Goal: Use online tool/utility: Utilize a website feature to perform a specific function

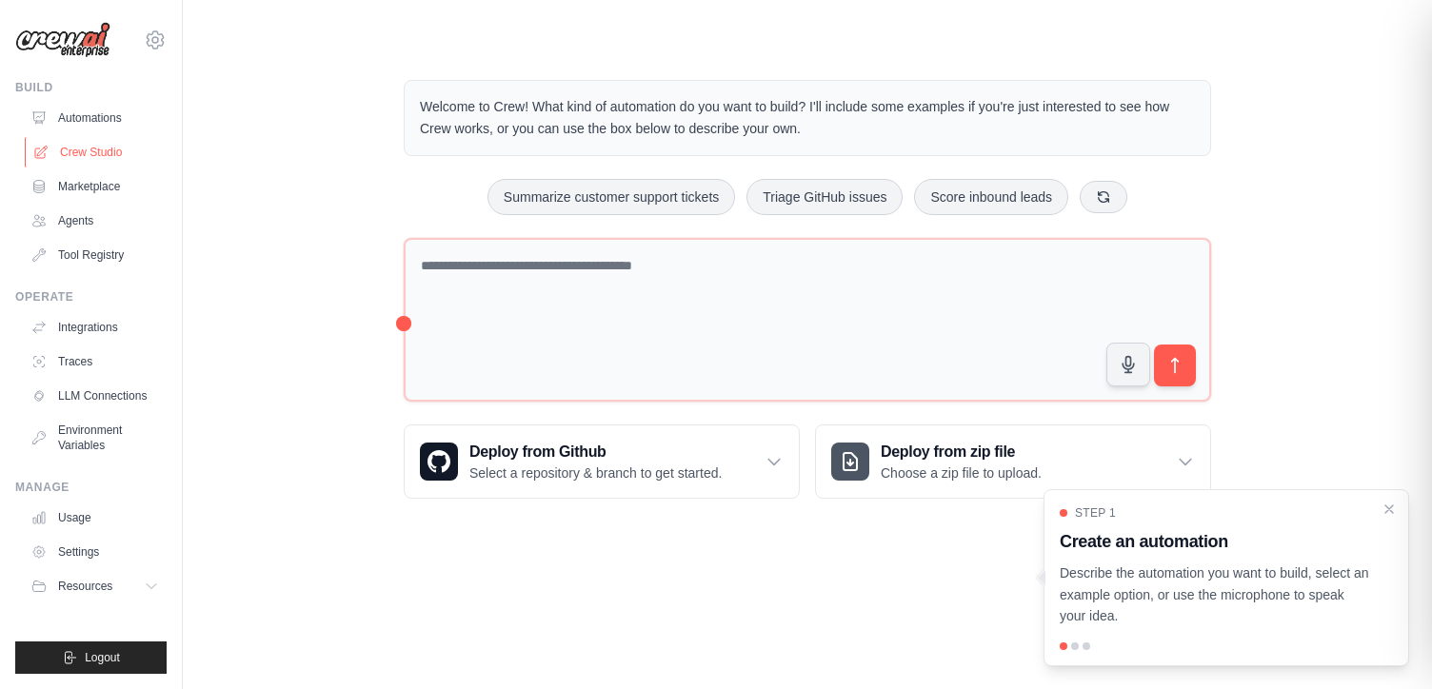
click at [88, 149] on link "Crew Studio" at bounding box center [97, 152] width 144 height 30
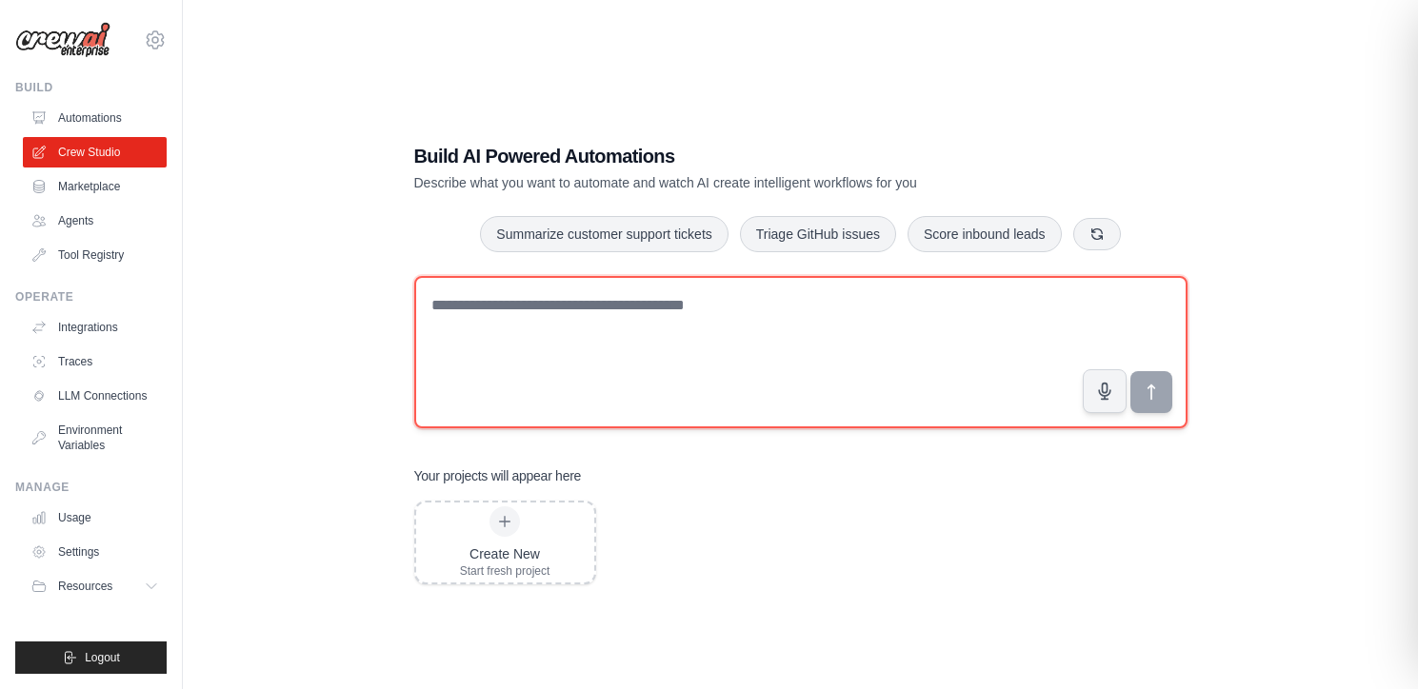
click at [431, 314] on textarea at bounding box center [800, 352] width 773 height 152
paste textarea "**********"
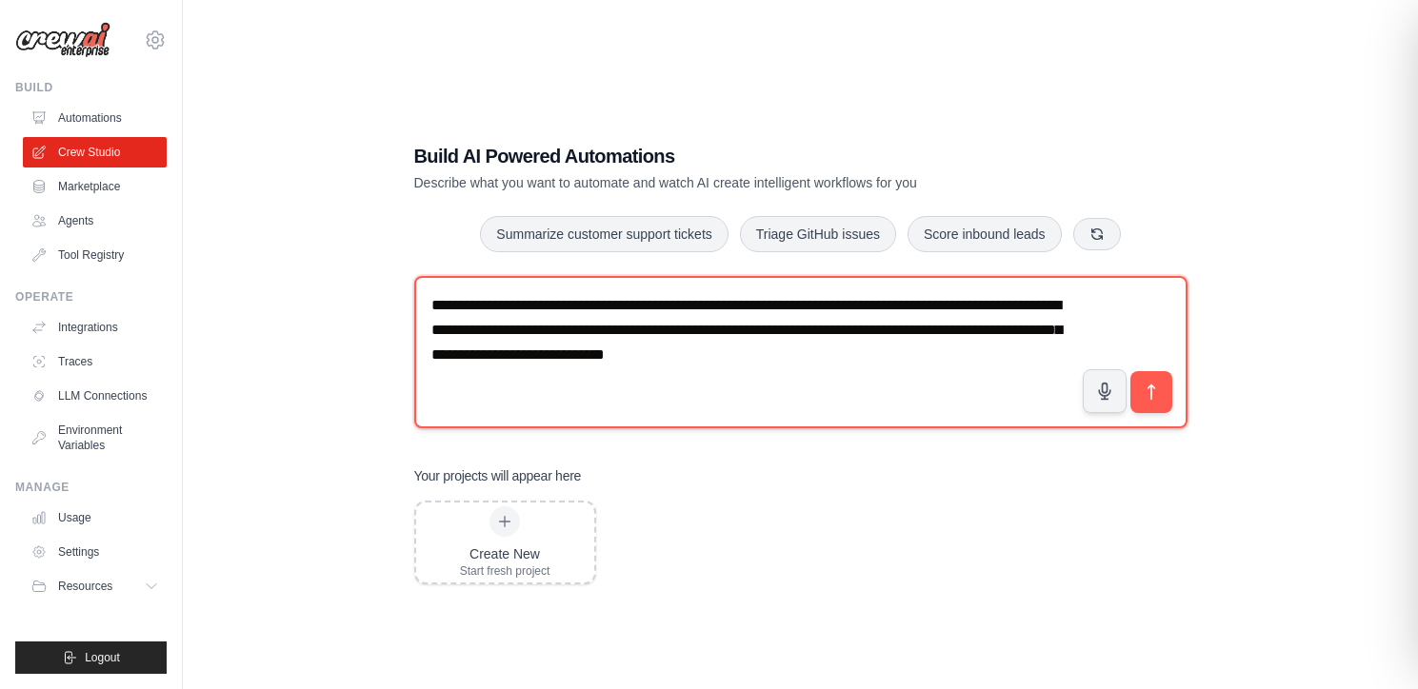
drag, startPoint x: 810, startPoint y: 354, endPoint x: 871, endPoint y: 361, distance: 61.3
click at [871, 361] on textarea "**********" at bounding box center [800, 352] width 773 height 152
paste textarea "**********"
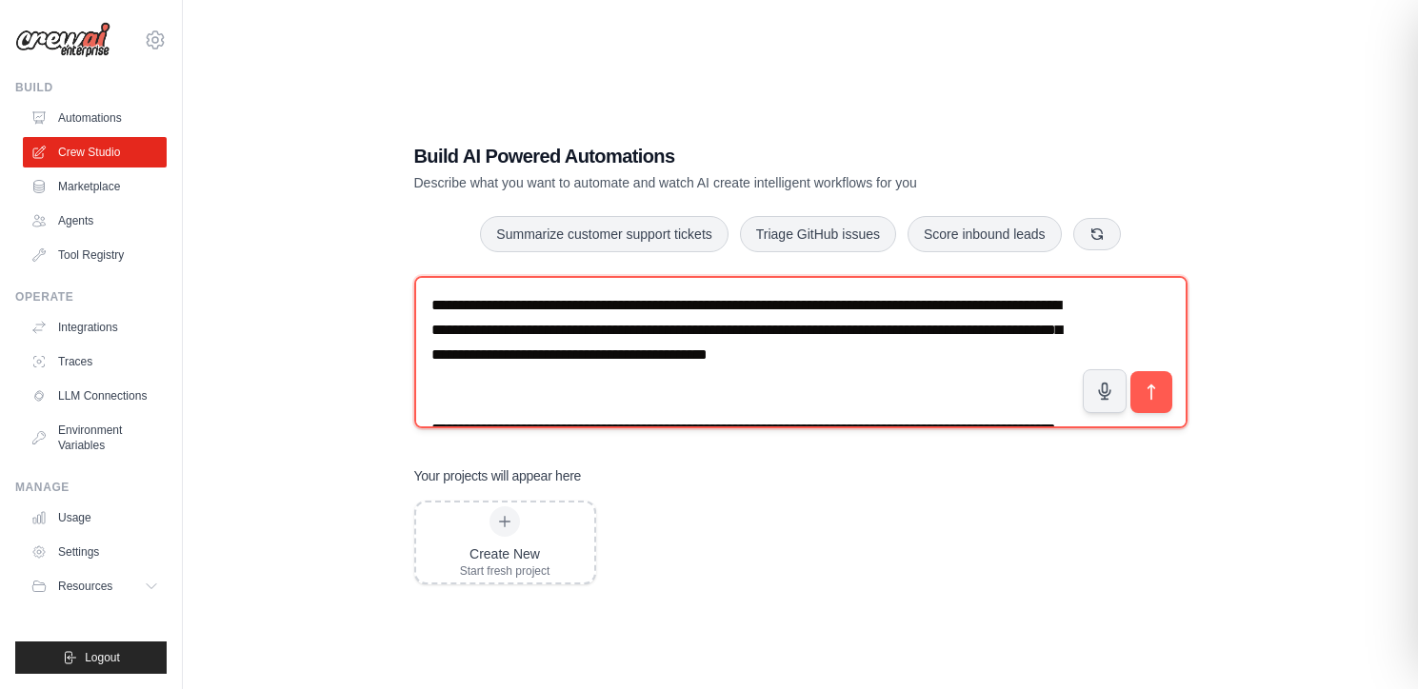
scroll to position [36, 0]
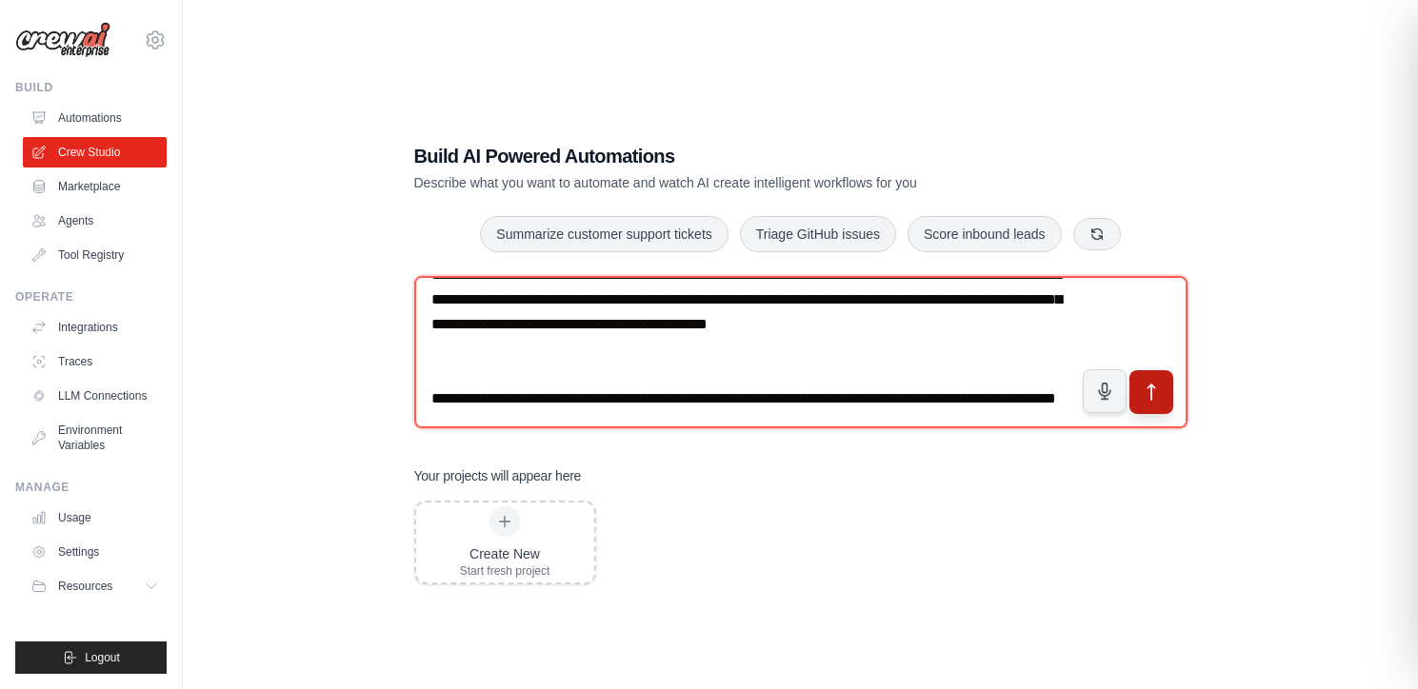
type textarea "**********"
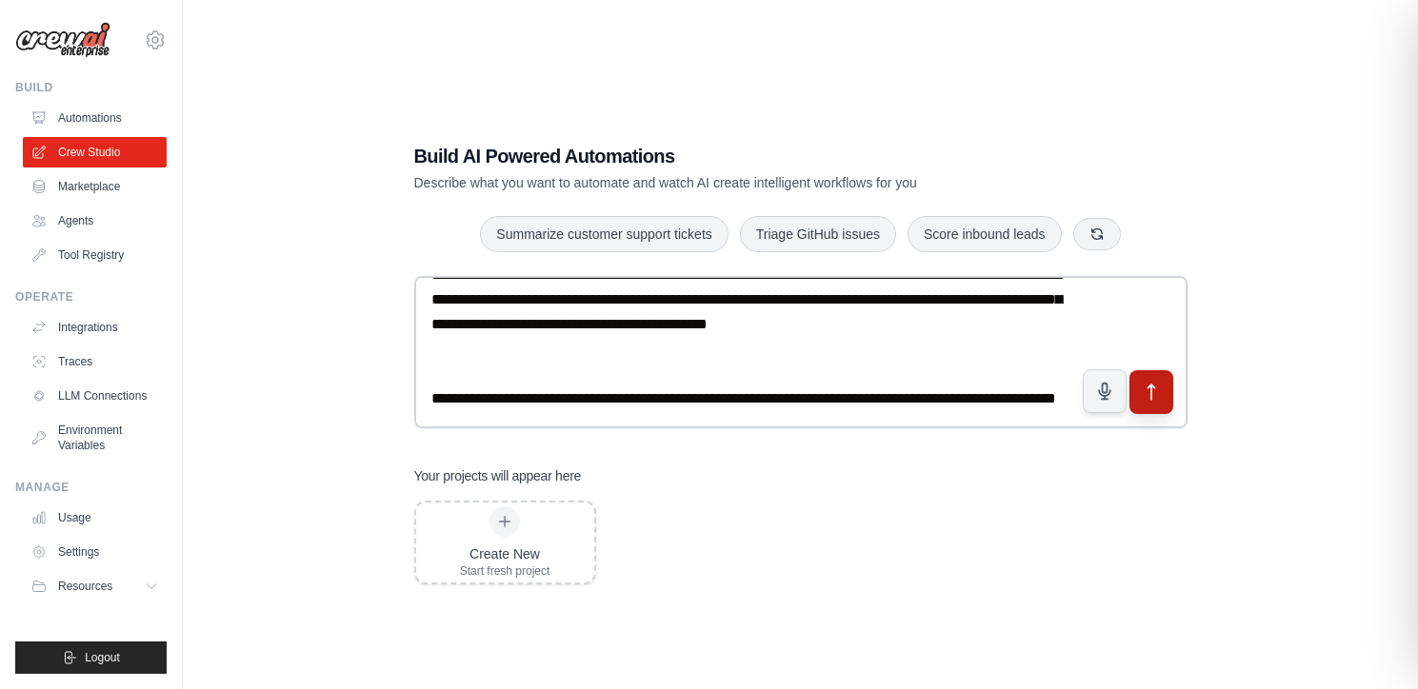
click at [1152, 392] on icon "submit" at bounding box center [1151, 393] width 20 height 20
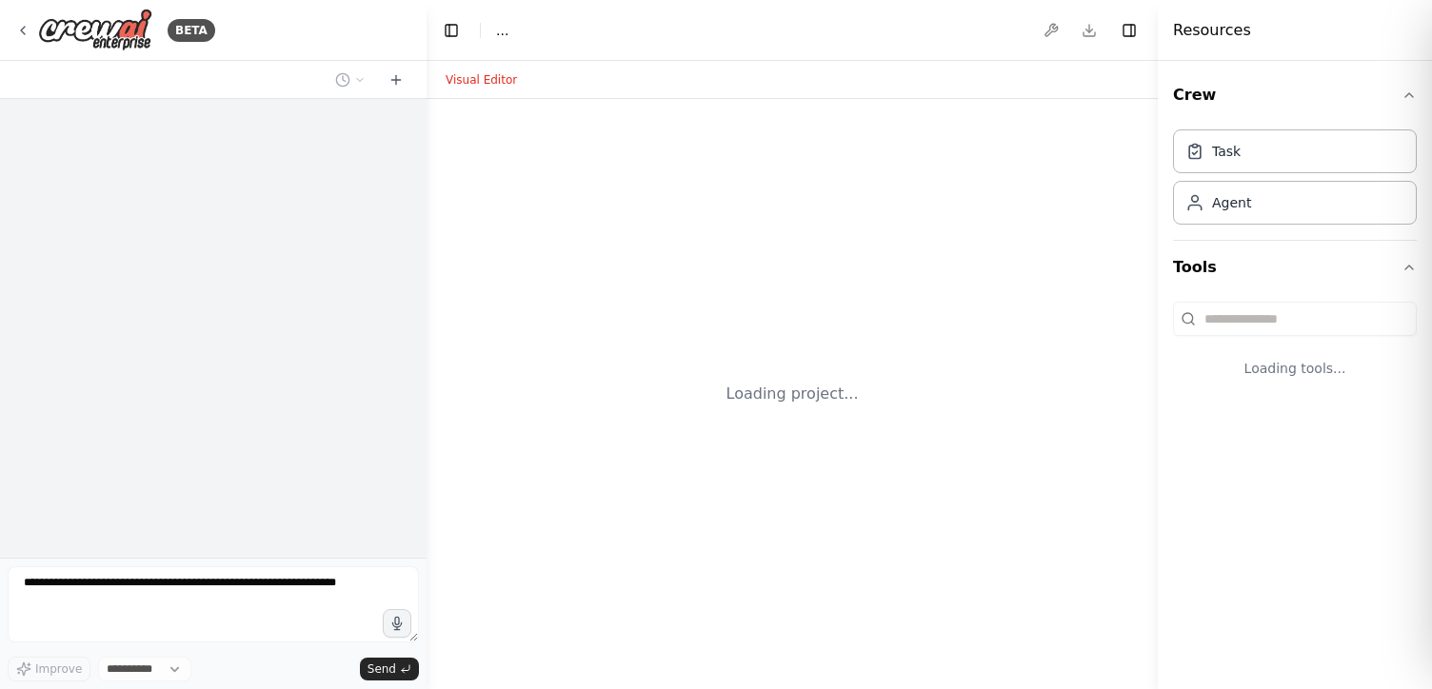
select select "****"
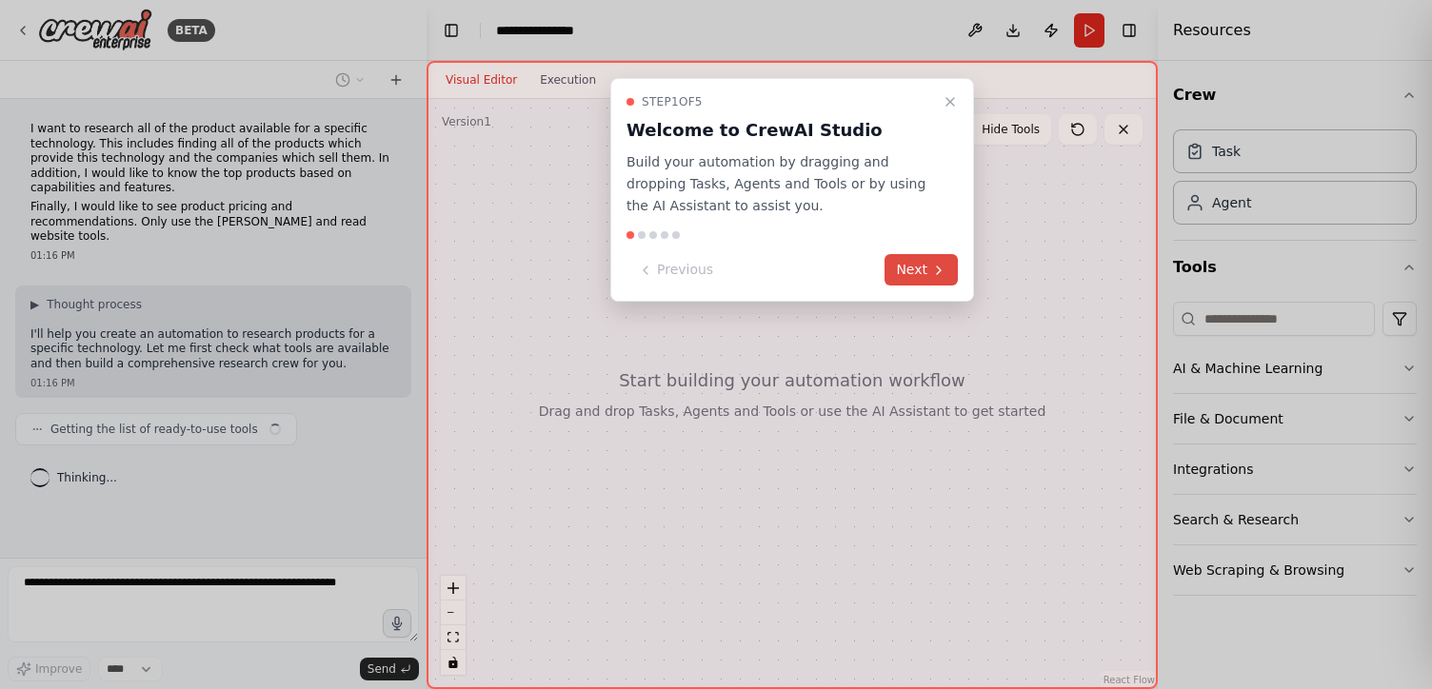
click at [918, 272] on button "Next" at bounding box center [921, 269] width 73 height 31
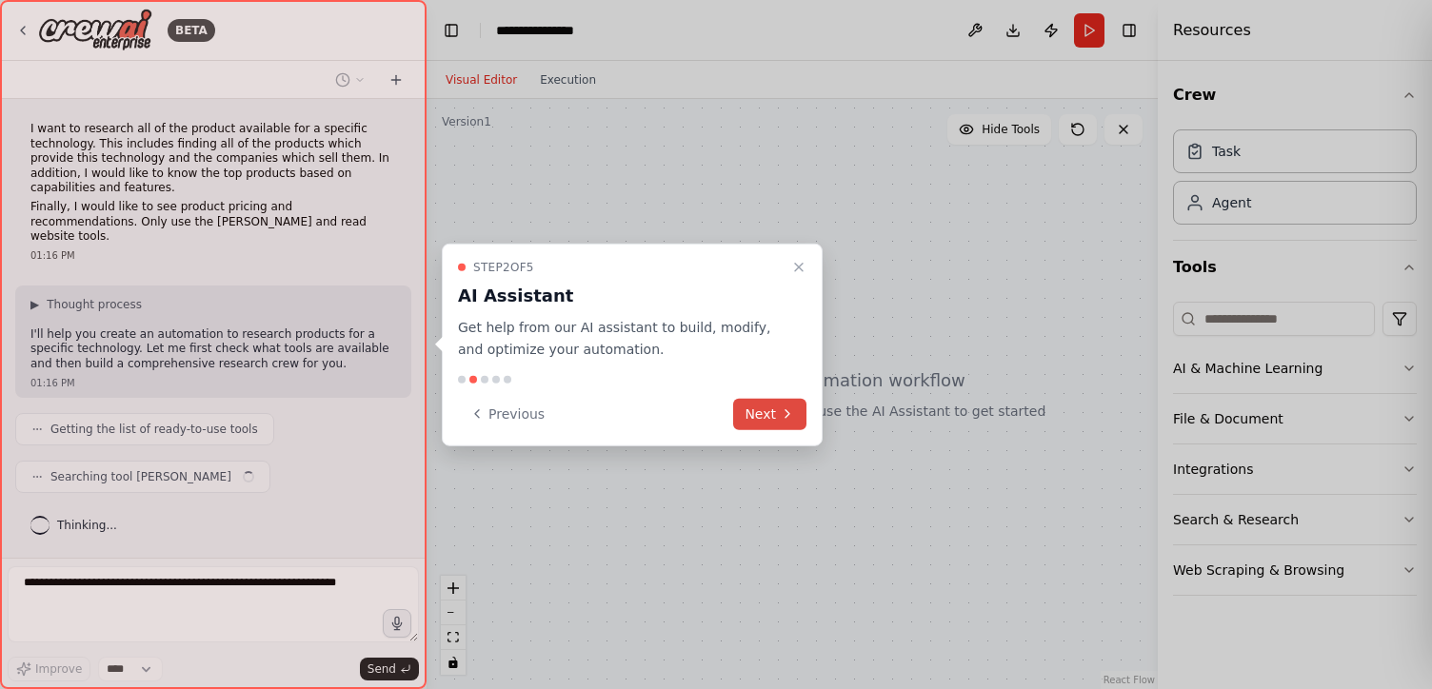
click at [771, 412] on button "Next" at bounding box center [769, 413] width 73 height 31
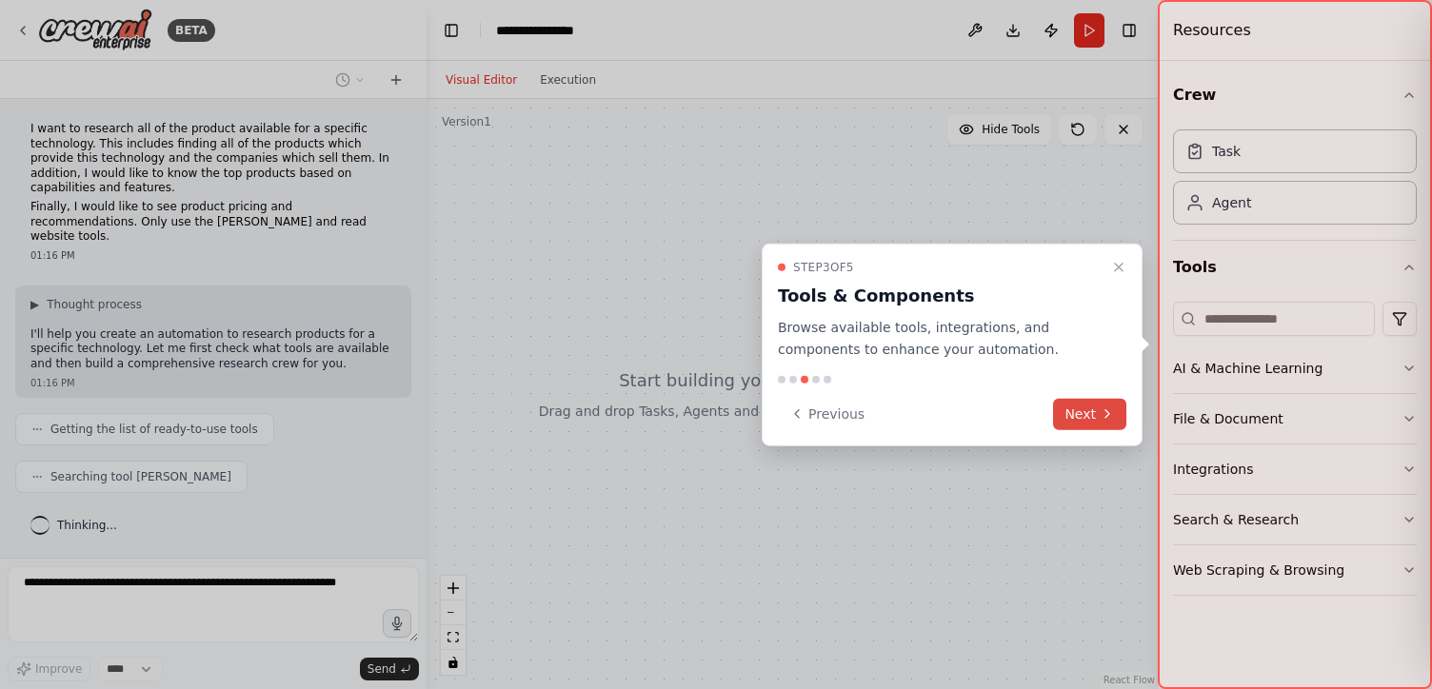
click at [1094, 408] on button "Next" at bounding box center [1089, 413] width 73 height 31
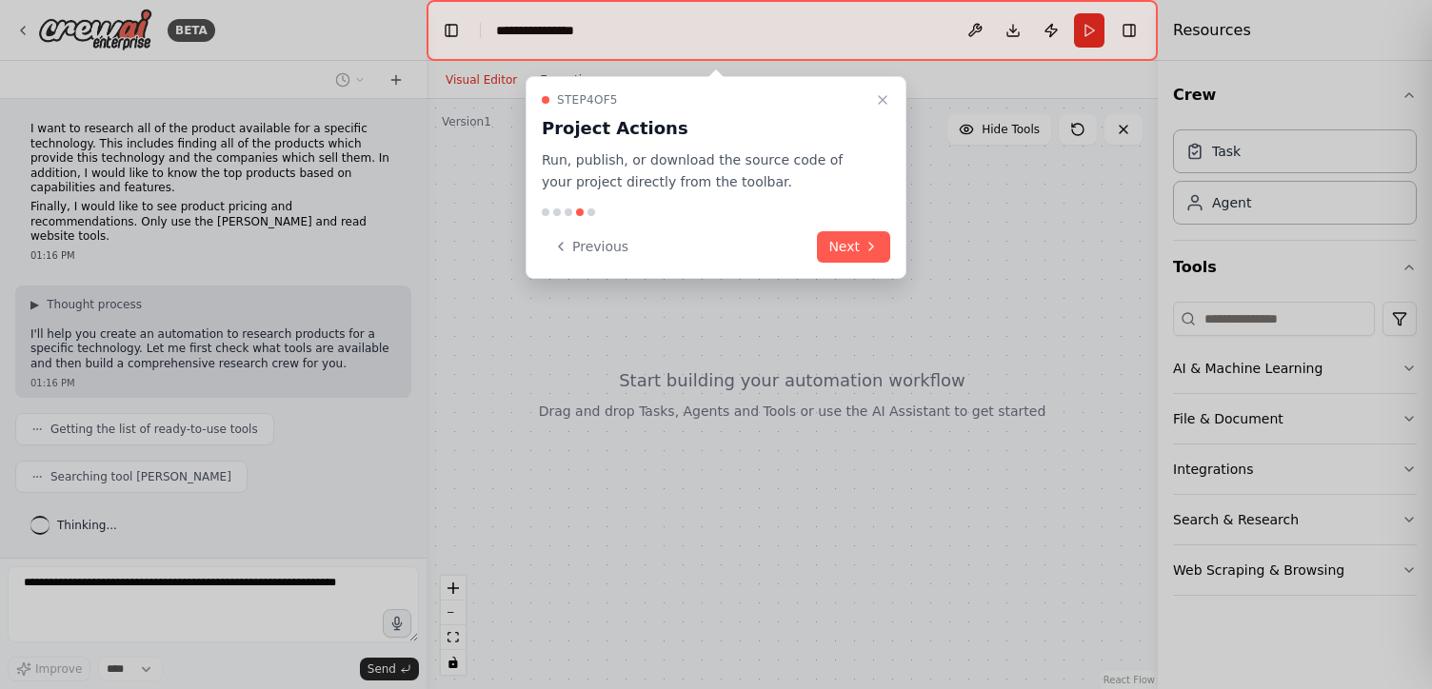
click at [869, 262] on div "Step 4 of 5 Project Actions Run, publish, or download the source code of your p…" at bounding box center [716, 177] width 381 height 203
click at [865, 252] on icon at bounding box center [871, 246] width 15 height 15
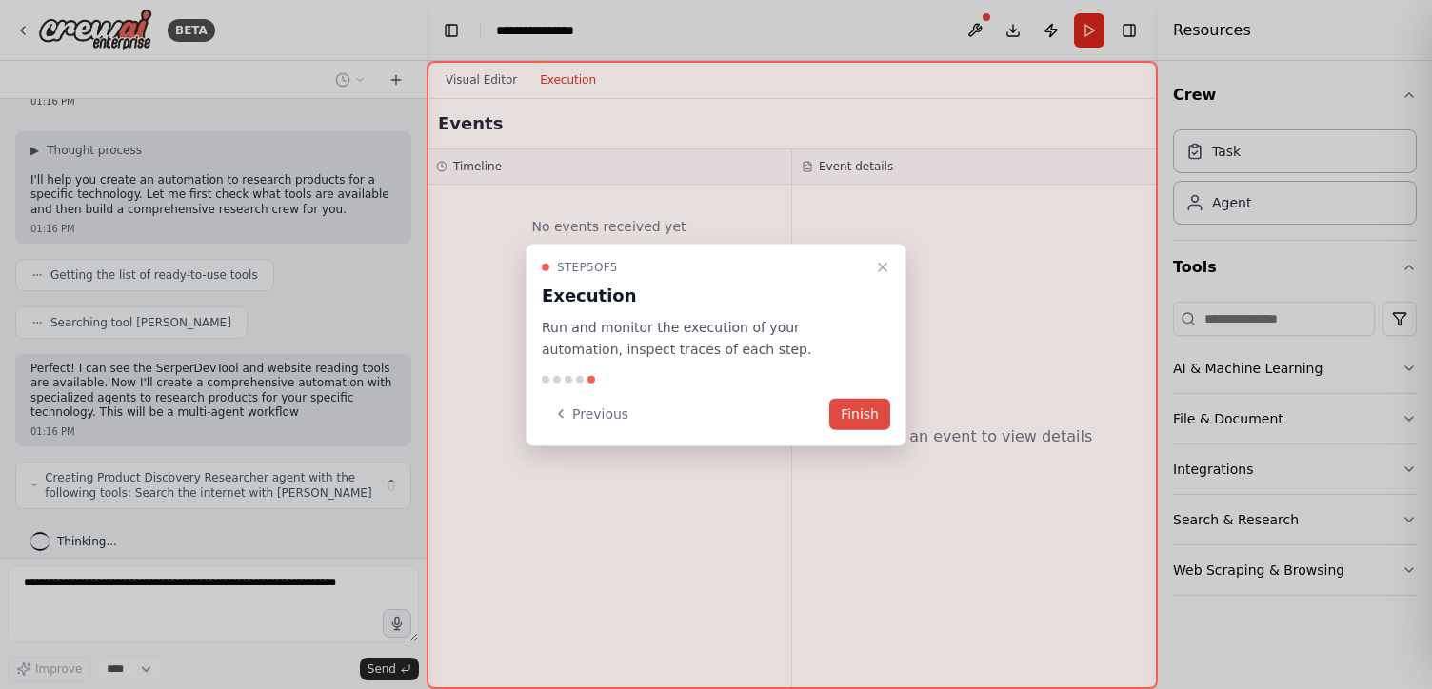
scroll to position [169, 0]
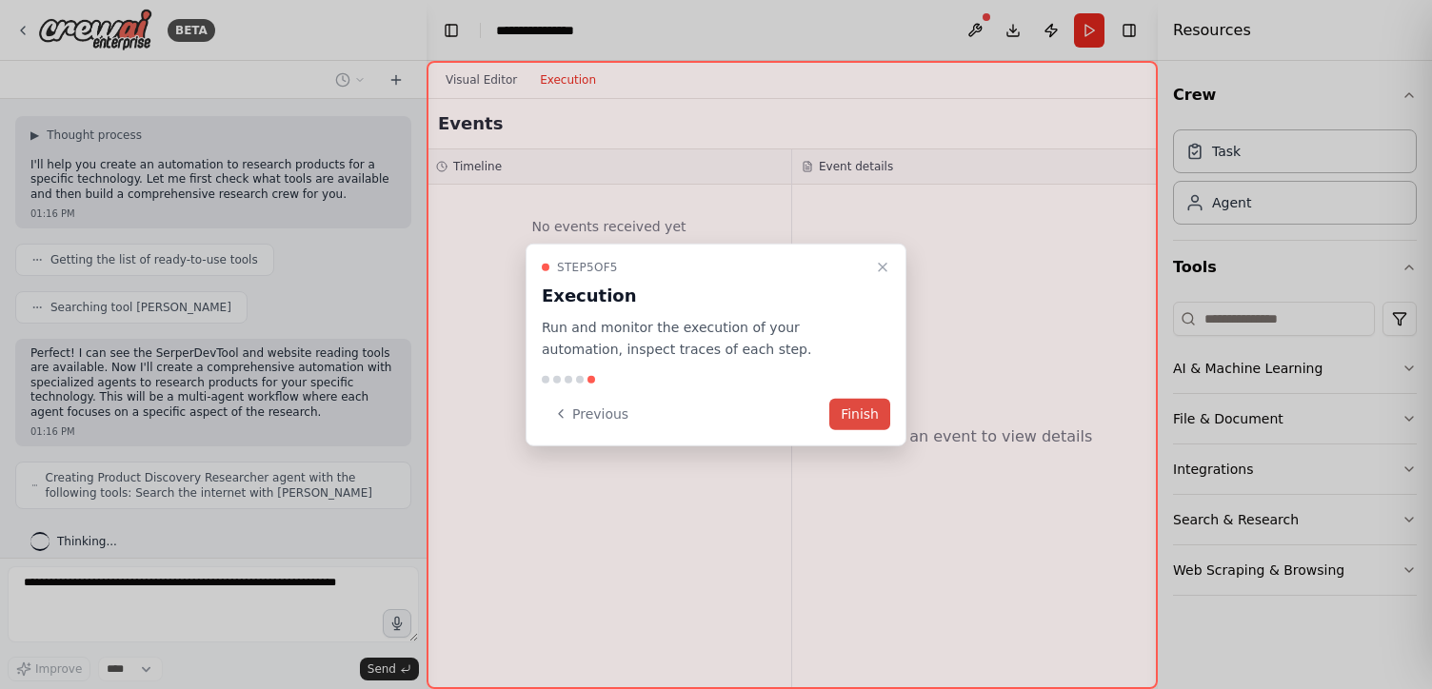
click at [874, 408] on button "Finish" at bounding box center [859, 413] width 61 height 31
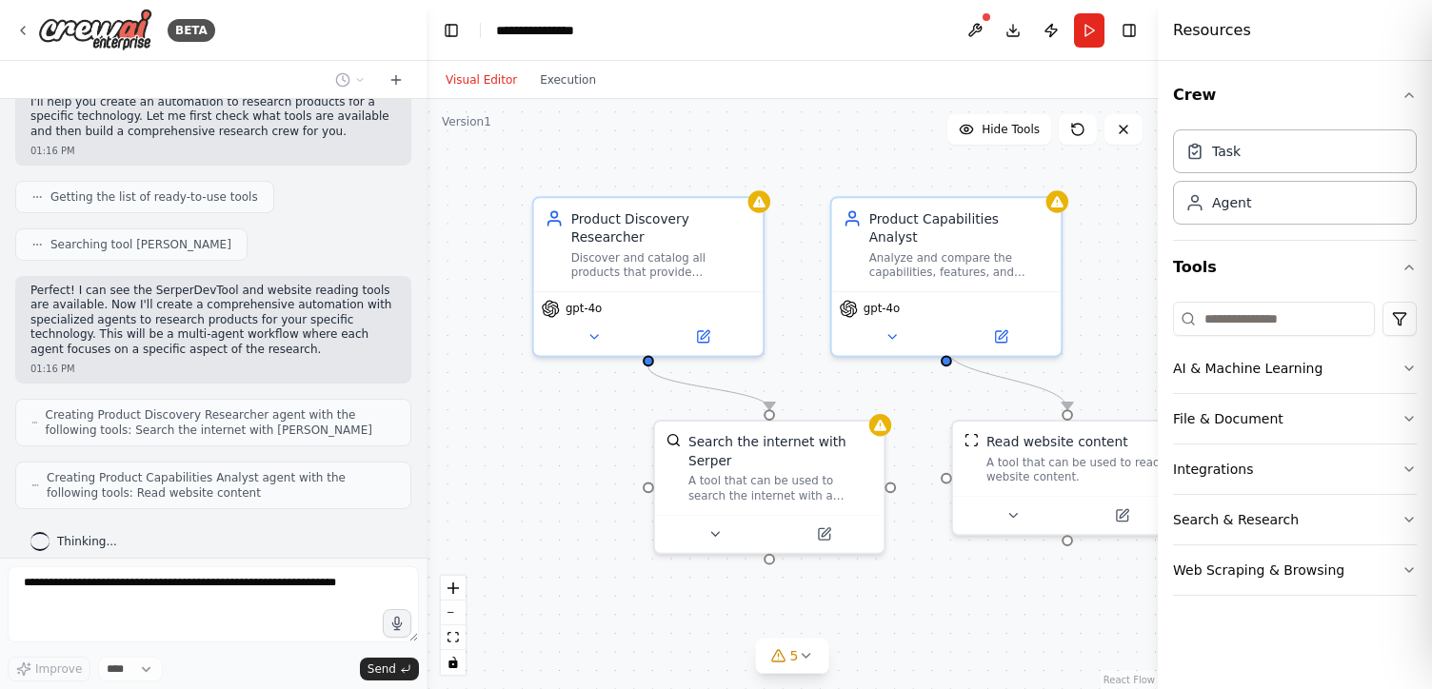
scroll to position [295, 0]
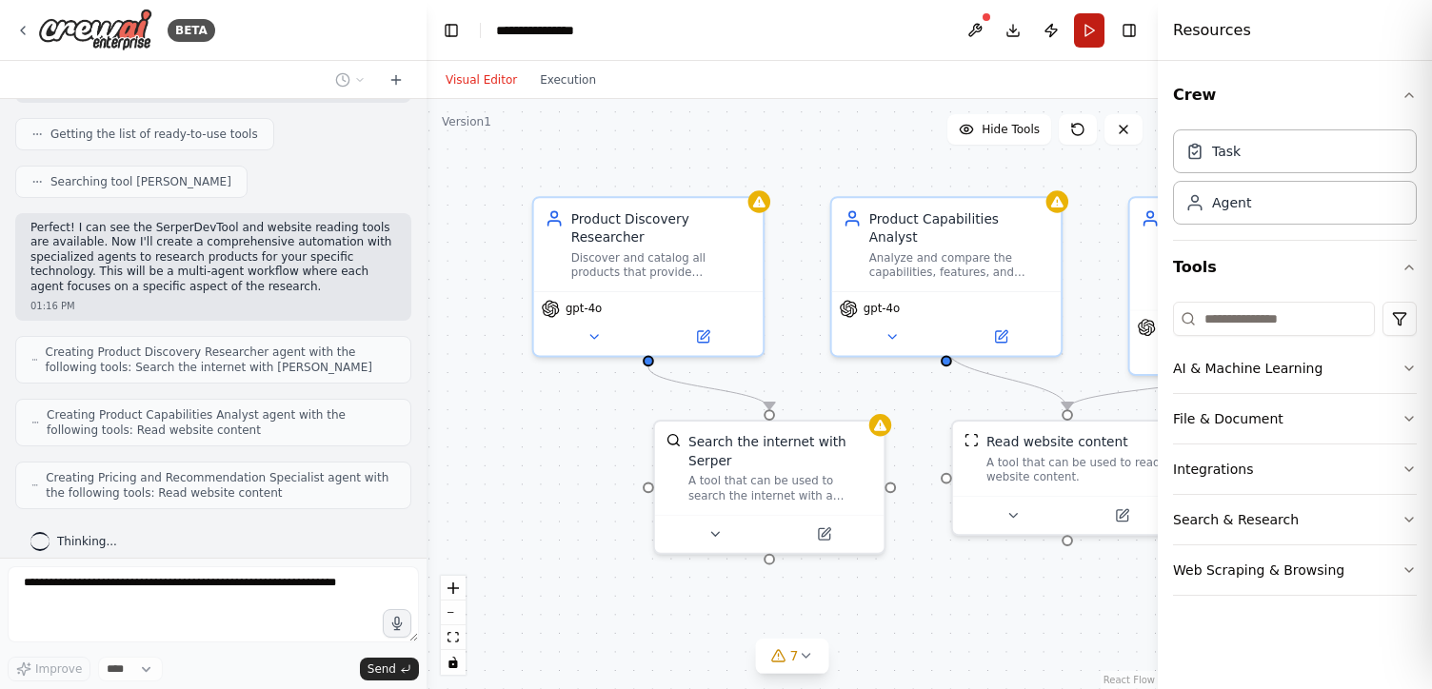
click at [1080, 30] on button "Run" at bounding box center [1089, 30] width 30 height 34
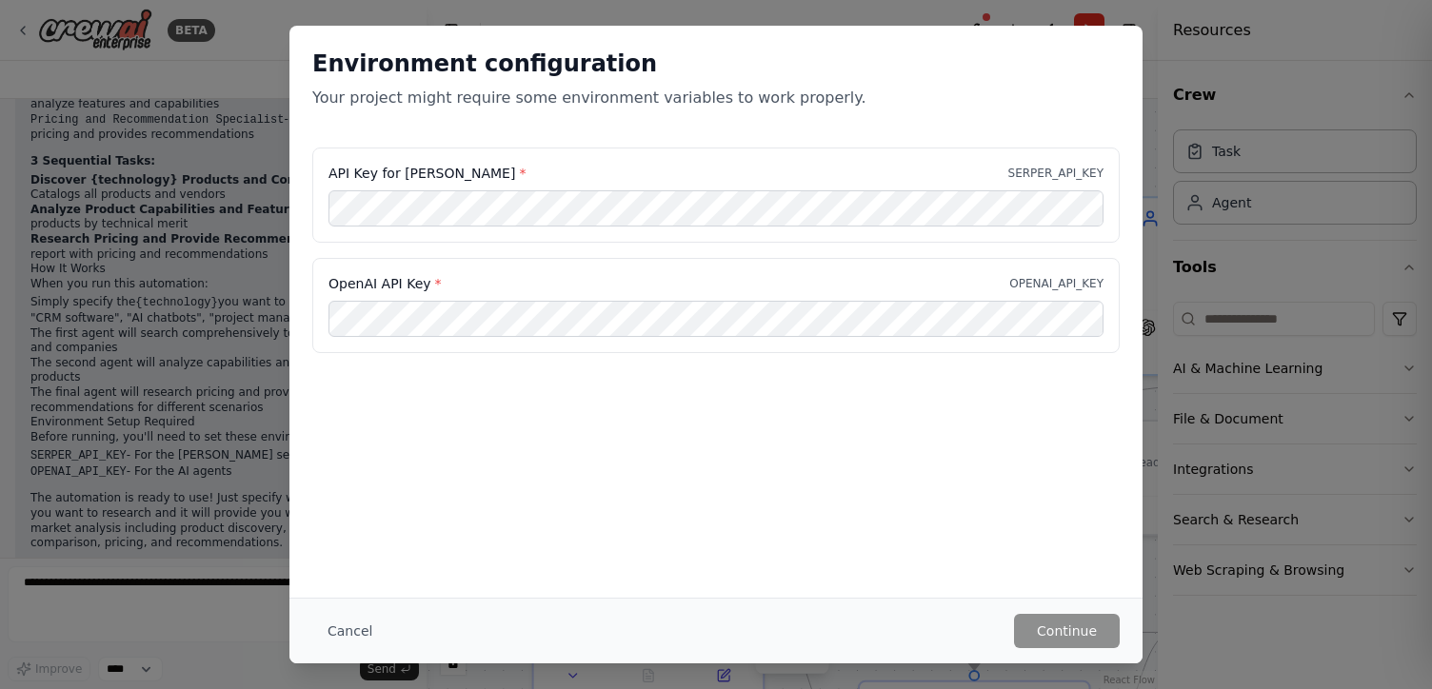
scroll to position [1328, 0]
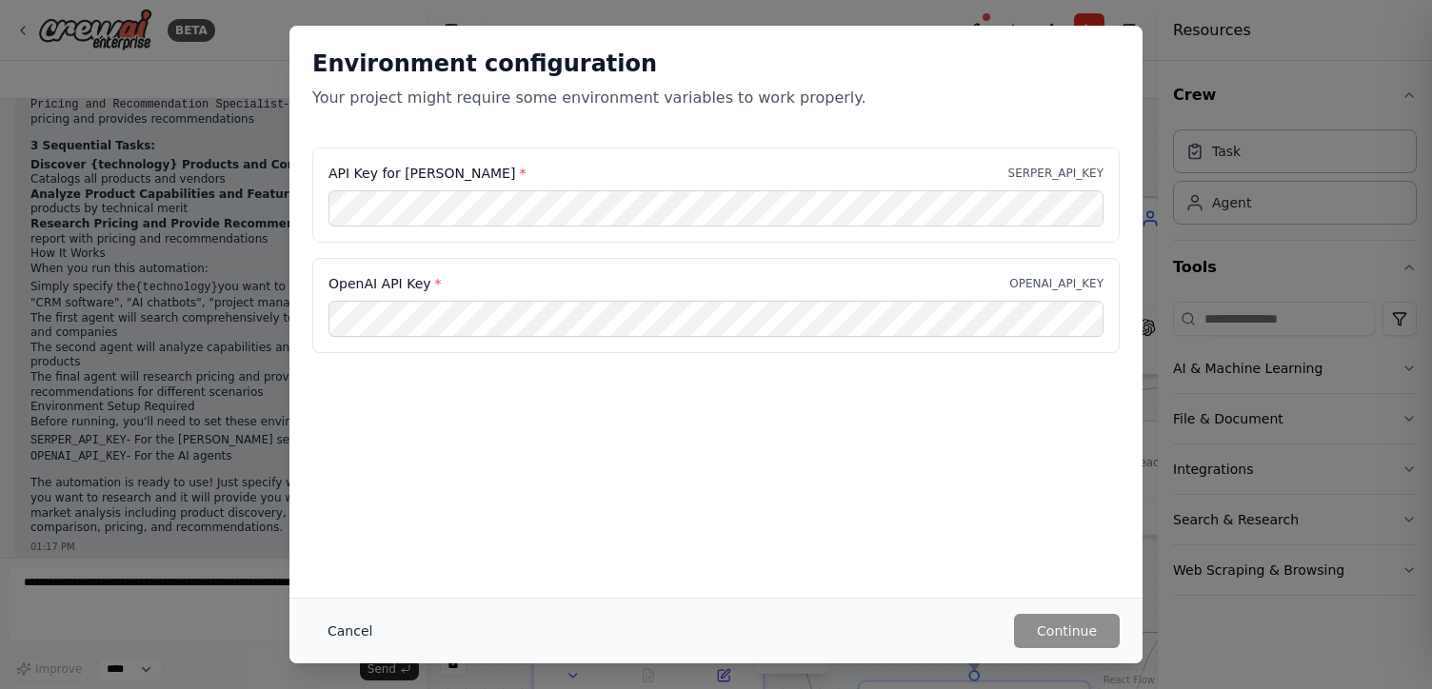
click at [355, 631] on button "Cancel" at bounding box center [349, 631] width 75 height 34
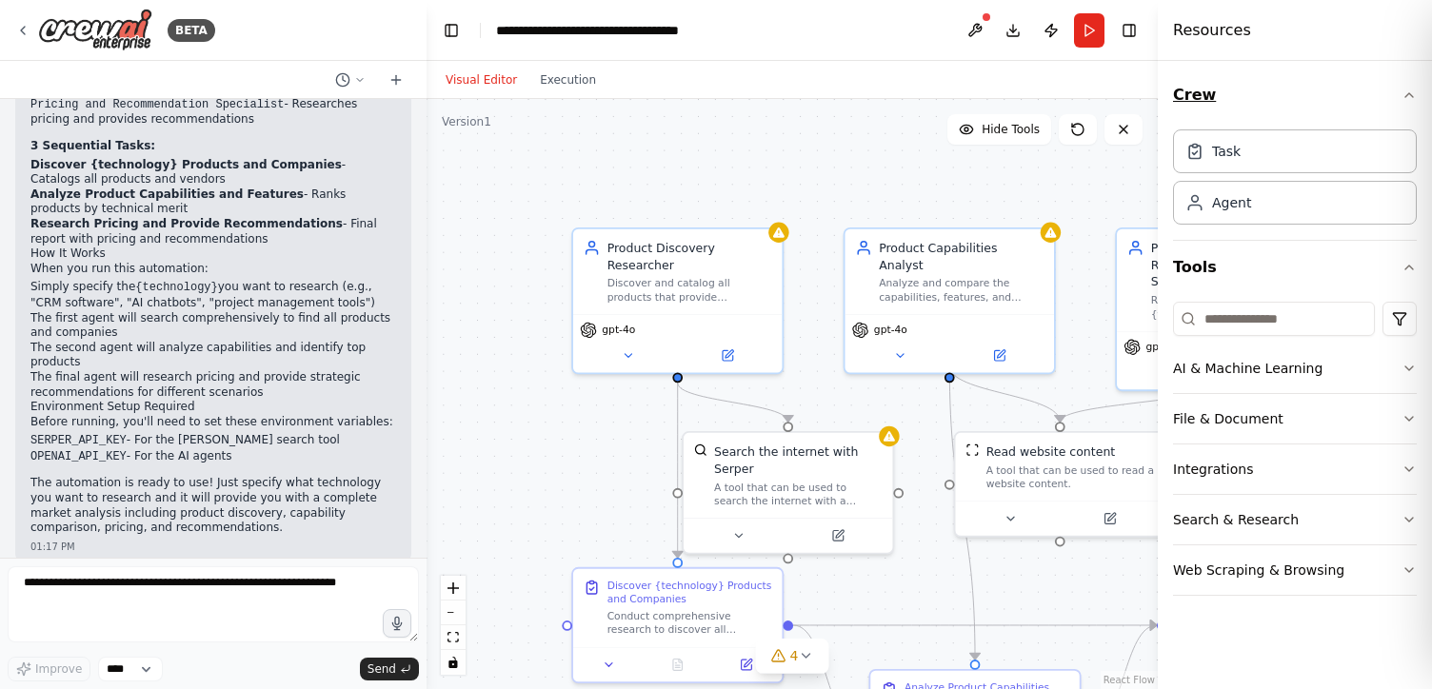
click at [1411, 95] on icon "button" at bounding box center [1409, 95] width 8 height 4
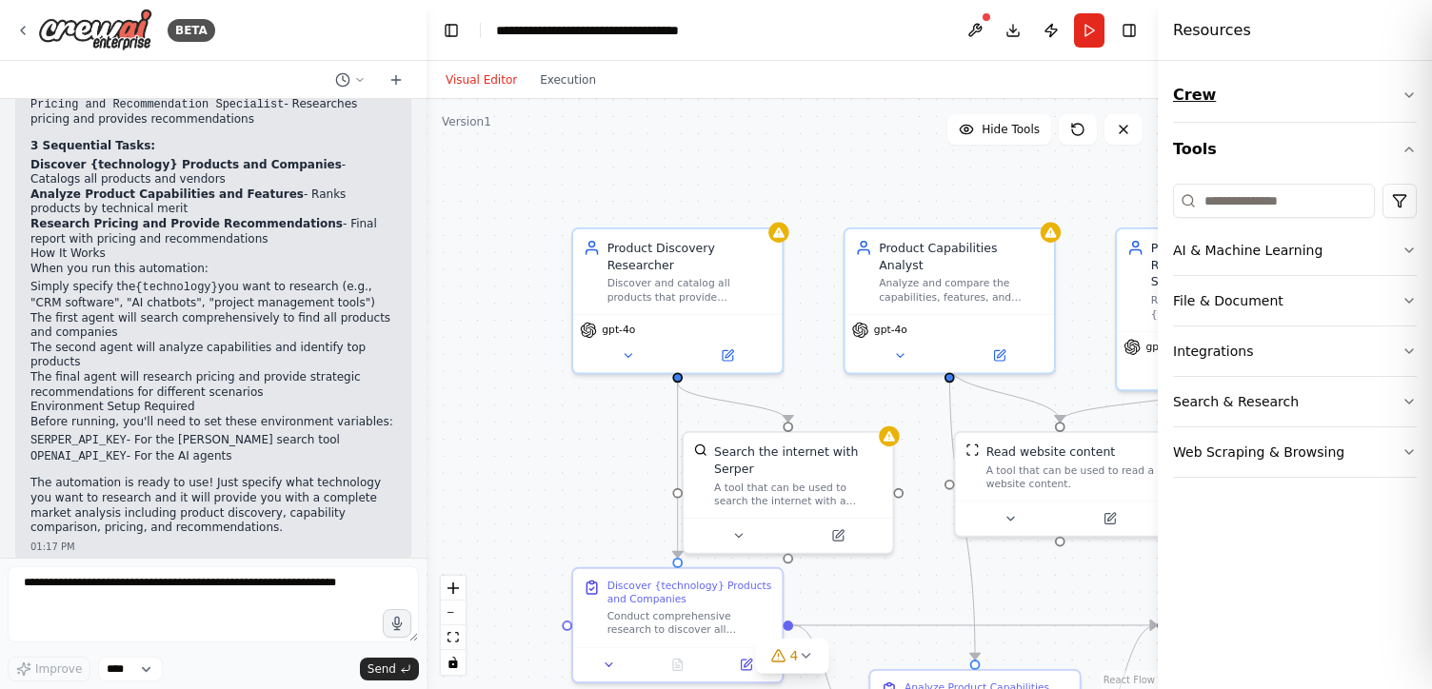
click at [1411, 95] on icon "button" at bounding box center [1409, 95] width 8 height 4
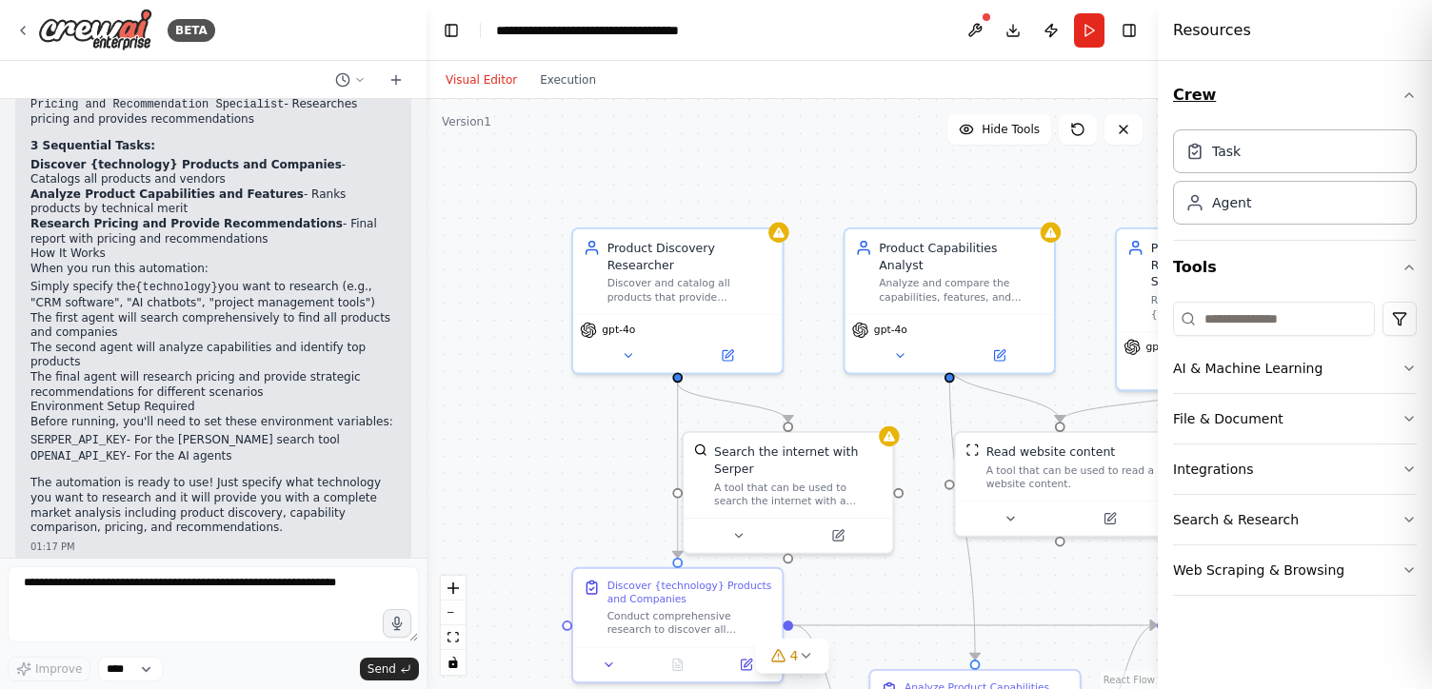
click at [1411, 95] on icon "button" at bounding box center [1409, 95] width 8 height 4
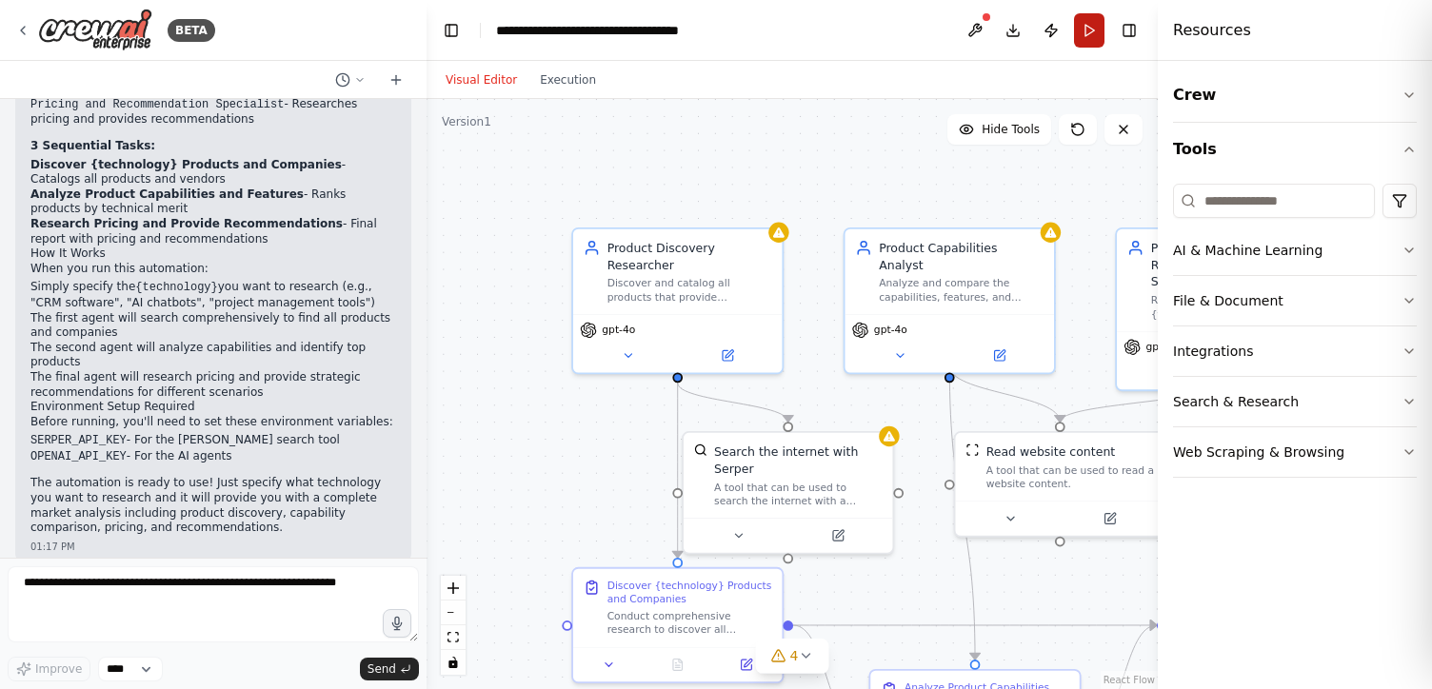
click at [1080, 30] on button "Run" at bounding box center [1089, 30] width 30 height 34
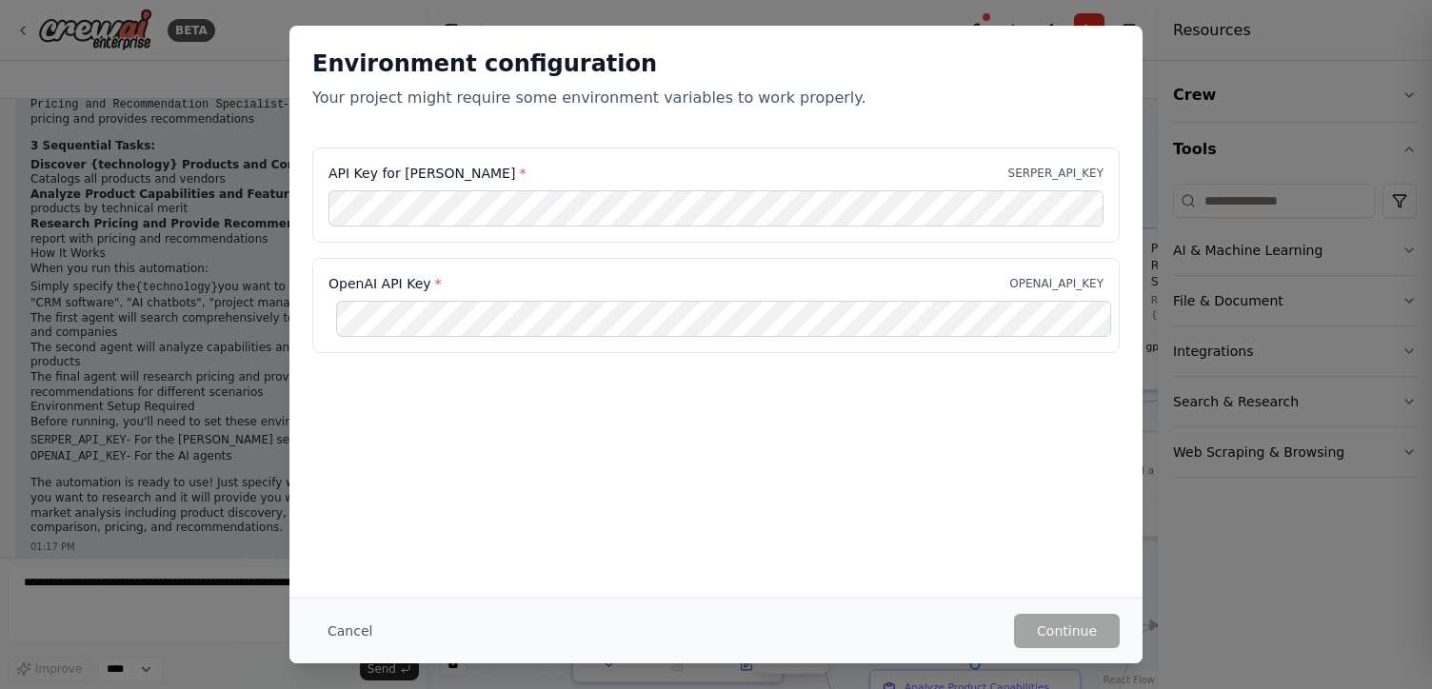
scroll to position [0, 0]
click at [1247, 184] on div "Environment configuration Your project might require some environment variables…" at bounding box center [716, 344] width 1432 height 689
click at [415, 172] on label "API Key for Serper *" at bounding box center [426, 173] width 197 height 19
click at [352, 623] on button "Cancel" at bounding box center [349, 631] width 75 height 34
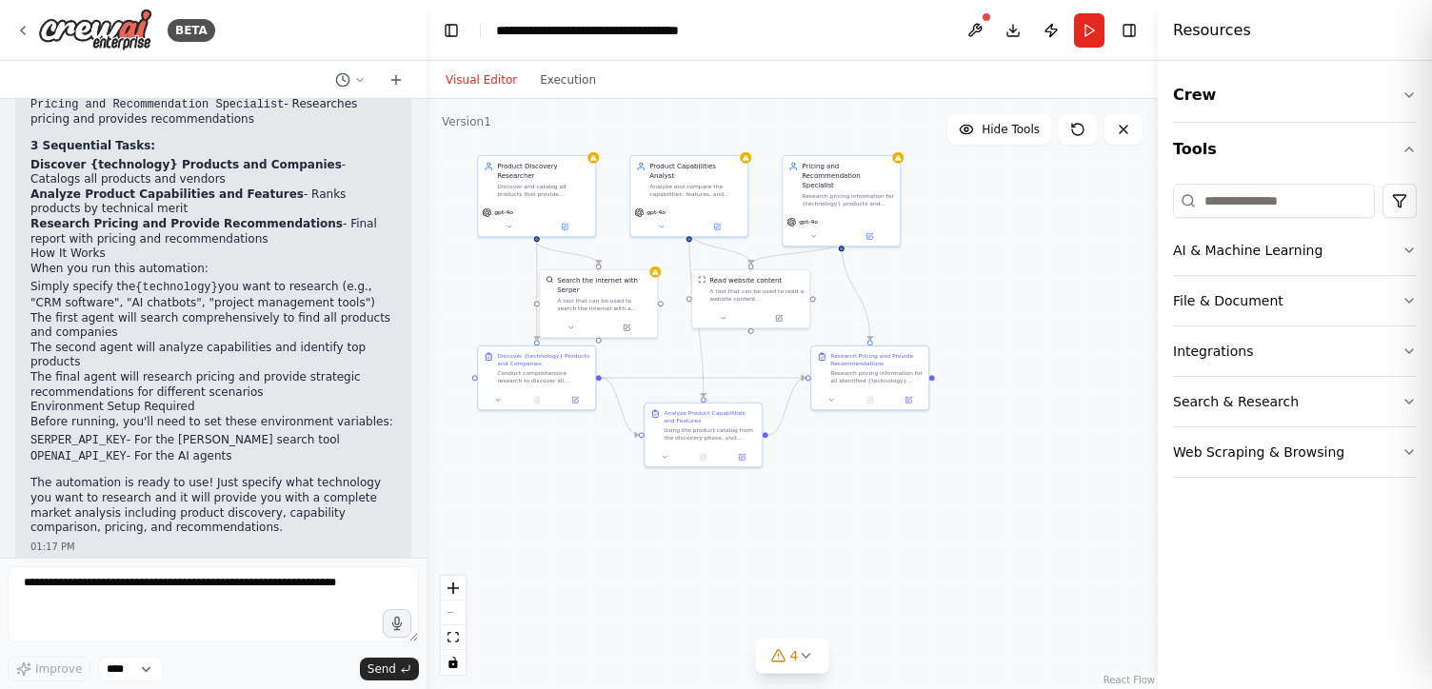
drag, startPoint x: 621, startPoint y: 284, endPoint x: 414, endPoint y: 110, distance: 269.7
click at [414, 110] on div "BETA I want to research all of the product available for a specific technology.…" at bounding box center [716, 344] width 1432 height 689
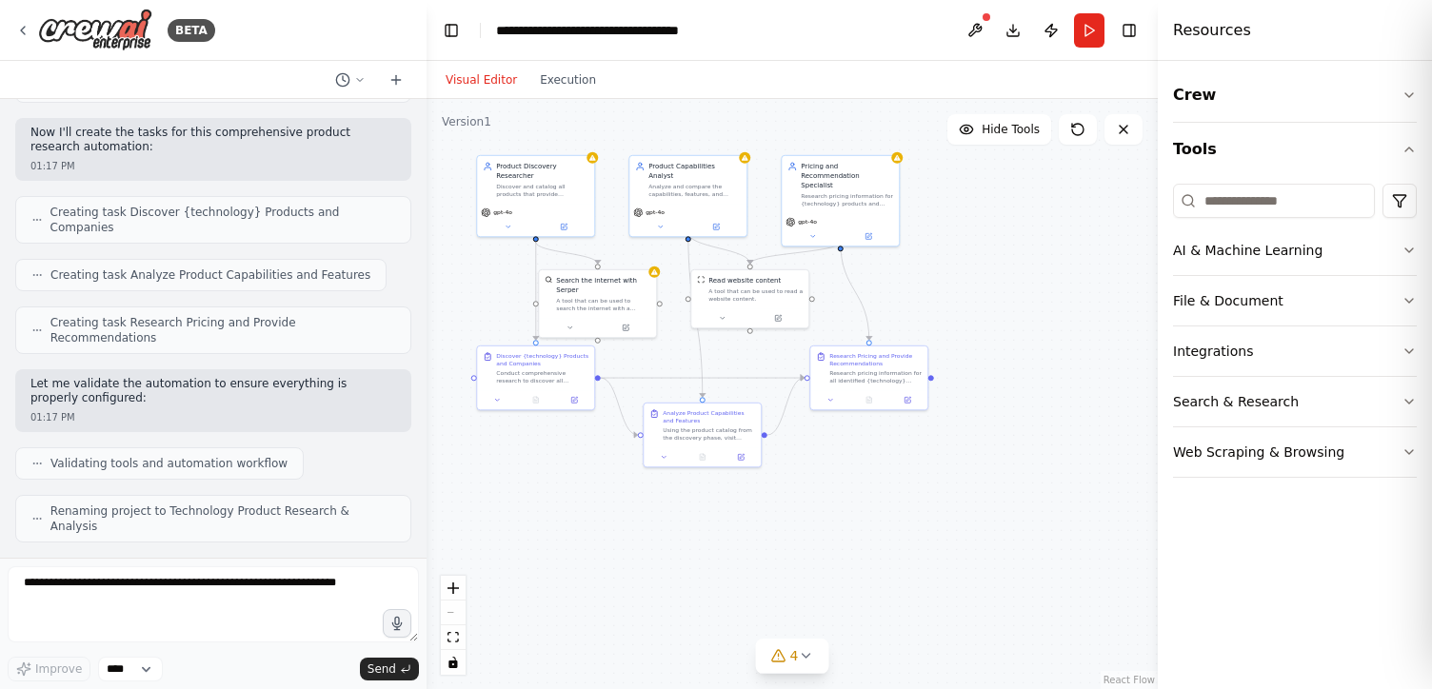
scroll to position [700, 0]
